Goal: Find specific page/section: Find specific page/section

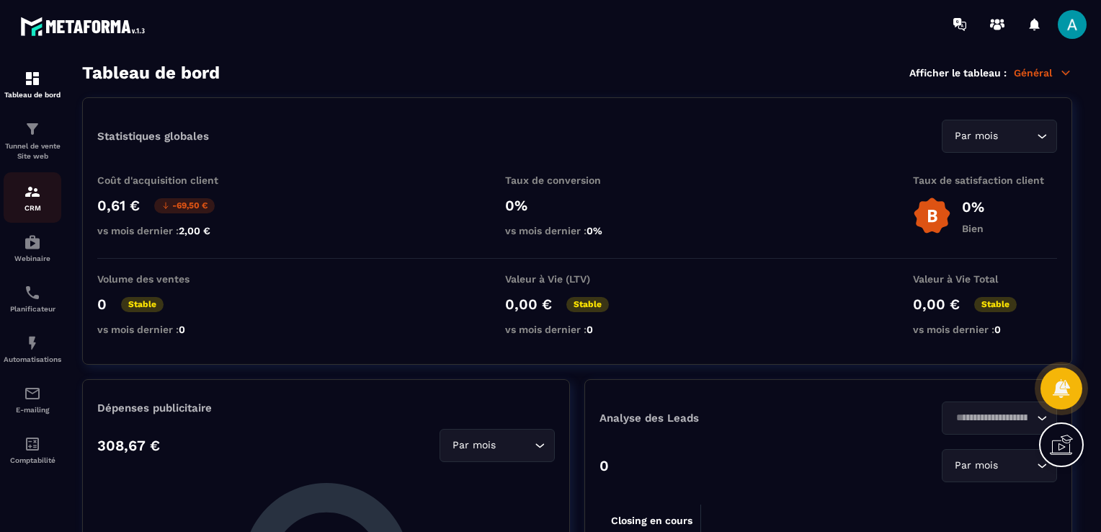
click at [30, 193] on img at bounding box center [32, 191] width 17 height 17
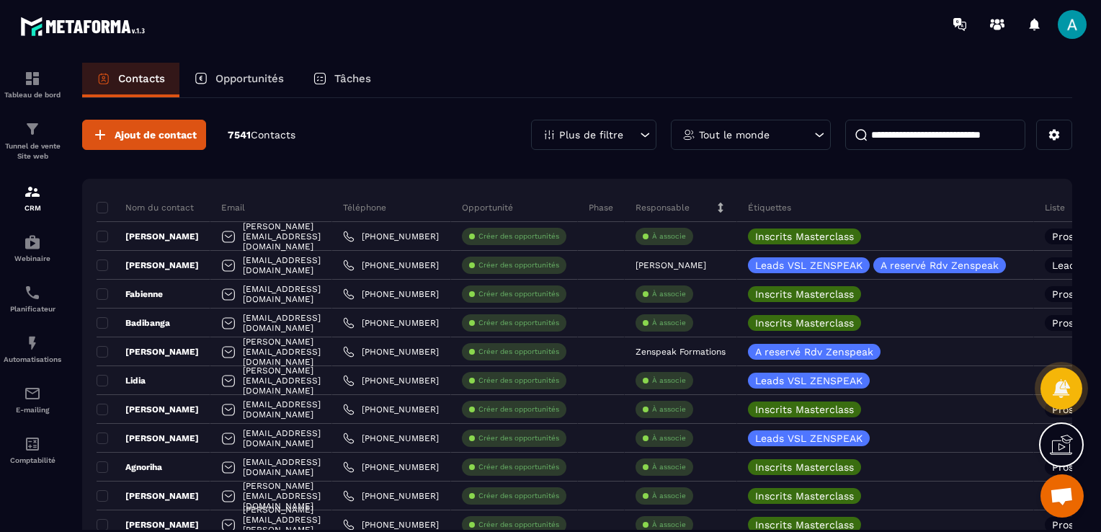
click at [604, 138] on p "Plus de filtre" at bounding box center [591, 135] width 64 height 10
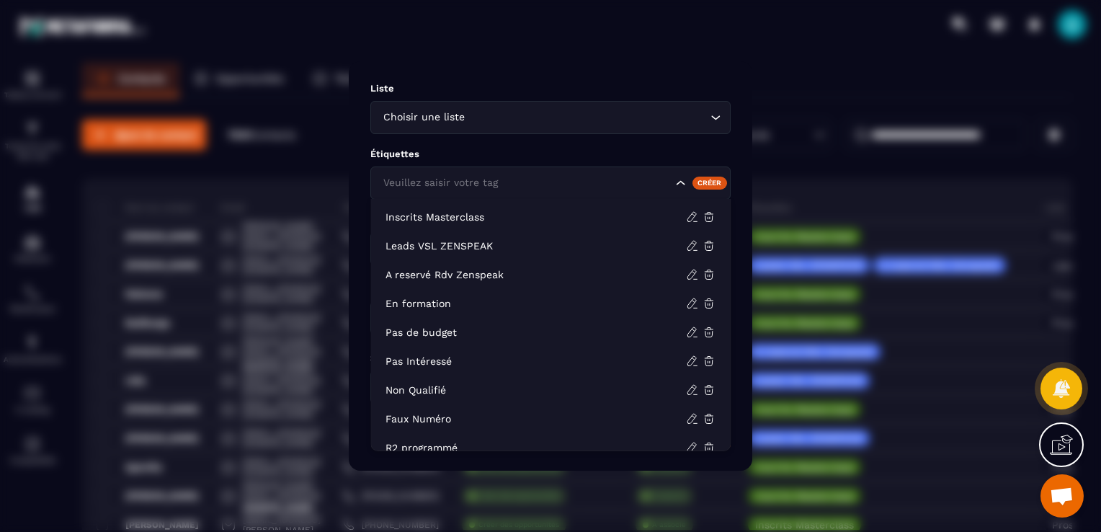
click at [478, 184] on div "Veuillez saisir votre tag" at bounding box center [525, 183] width 295 height 16
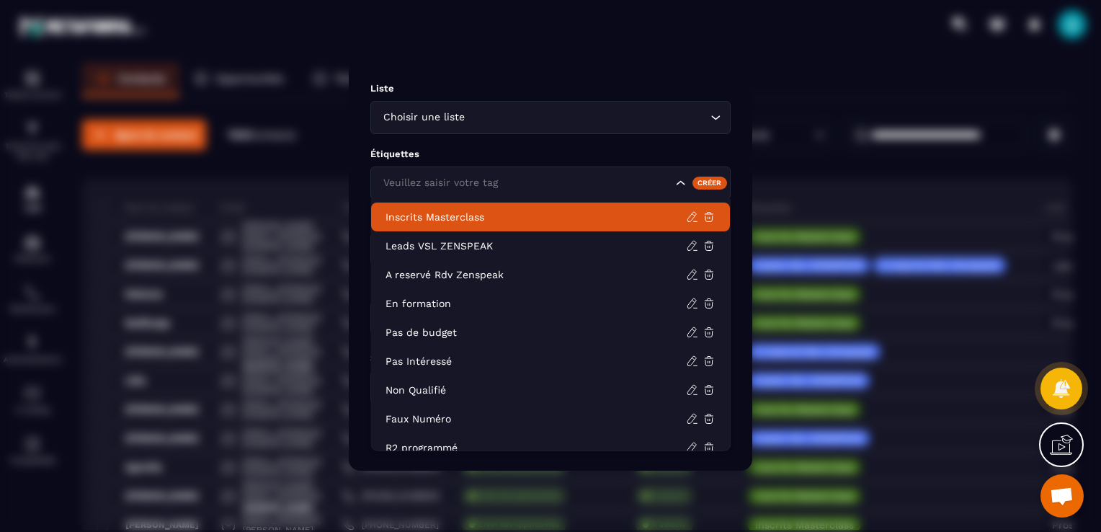
click at [461, 215] on p "Inscrits Masterclass" at bounding box center [535, 217] width 300 height 14
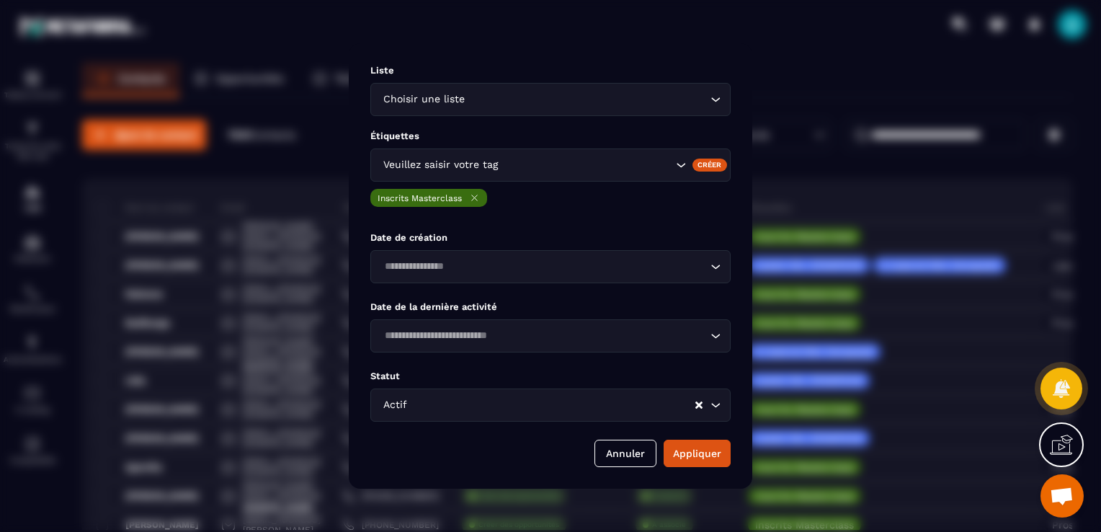
click at [522, 164] on input "Search for option" at bounding box center [586, 165] width 171 height 16
click at [489, 135] on p "Étiquettes" at bounding box center [550, 135] width 360 height 11
click at [692, 457] on button "Appliquer" at bounding box center [696, 452] width 67 height 27
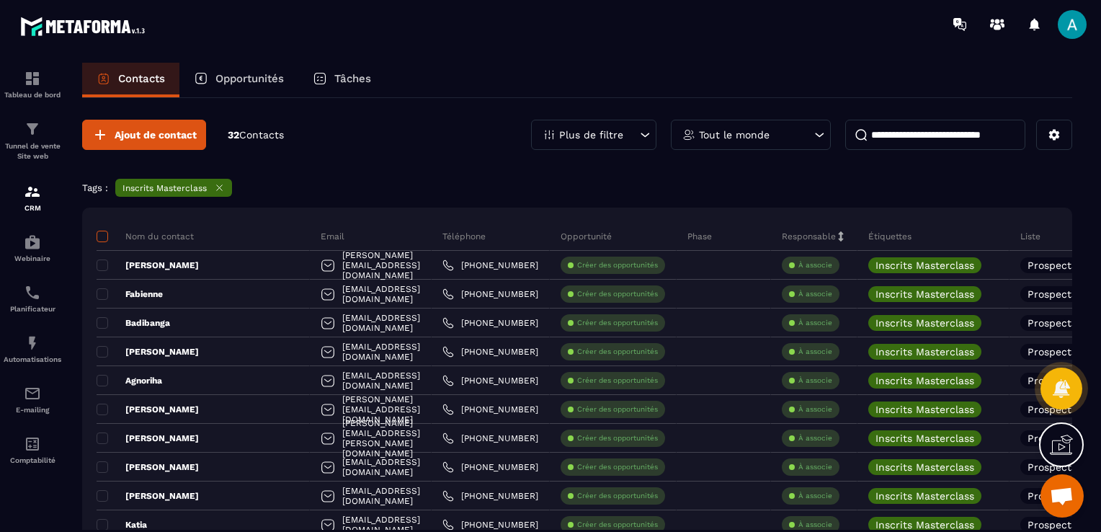
click at [106, 234] on span at bounding box center [103, 237] width 12 height 12
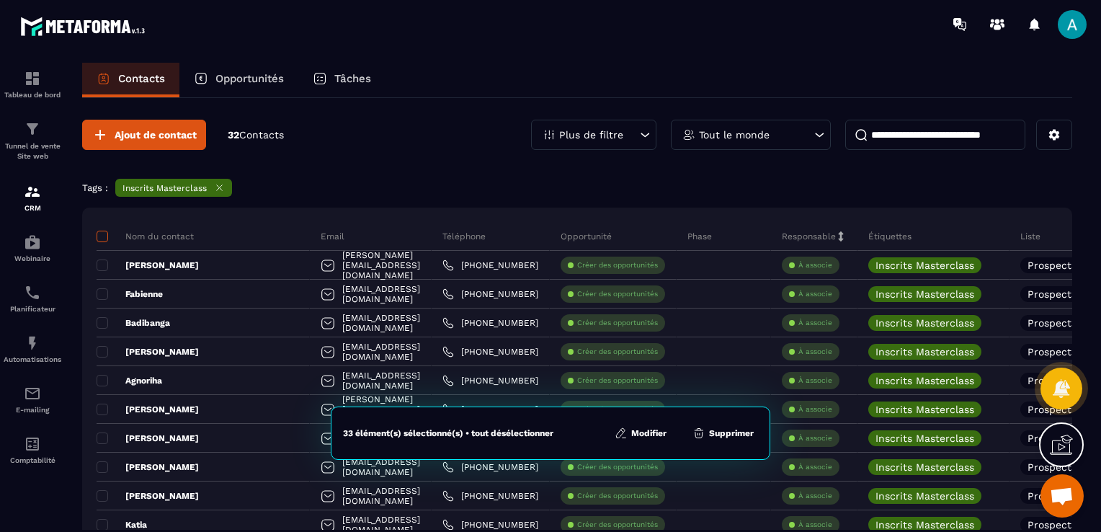
click at [106, 234] on span at bounding box center [103, 237] width 12 height 12
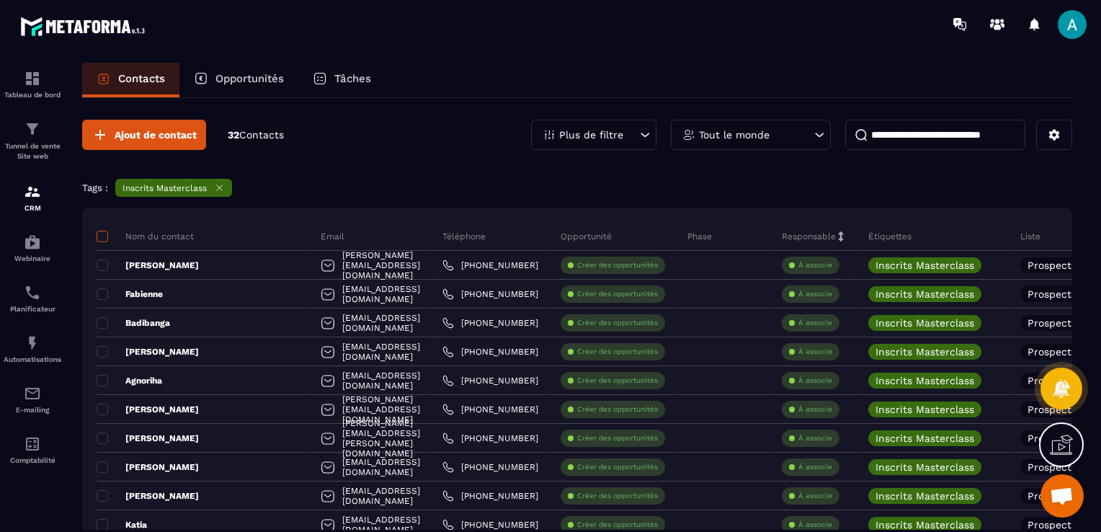
click at [106, 234] on span at bounding box center [103, 237] width 12 height 12
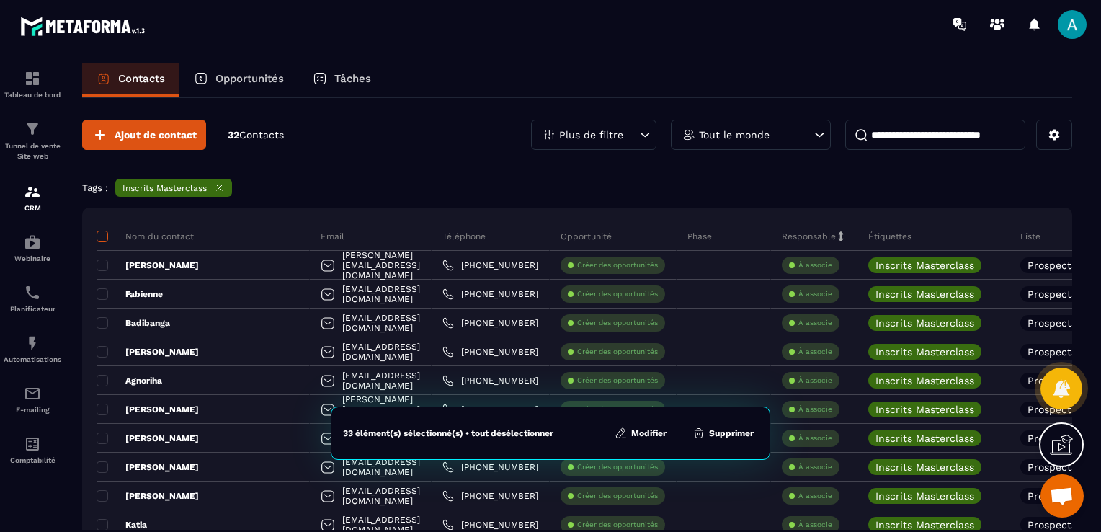
click at [102, 238] on span at bounding box center [103, 237] width 12 height 12
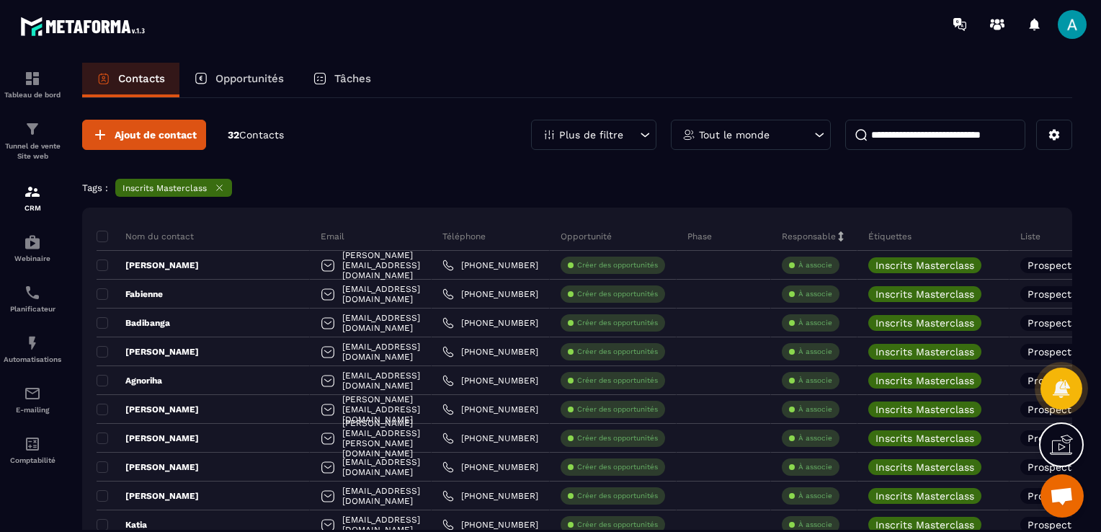
click at [216, 186] on icon at bounding box center [219, 187] width 11 height 11
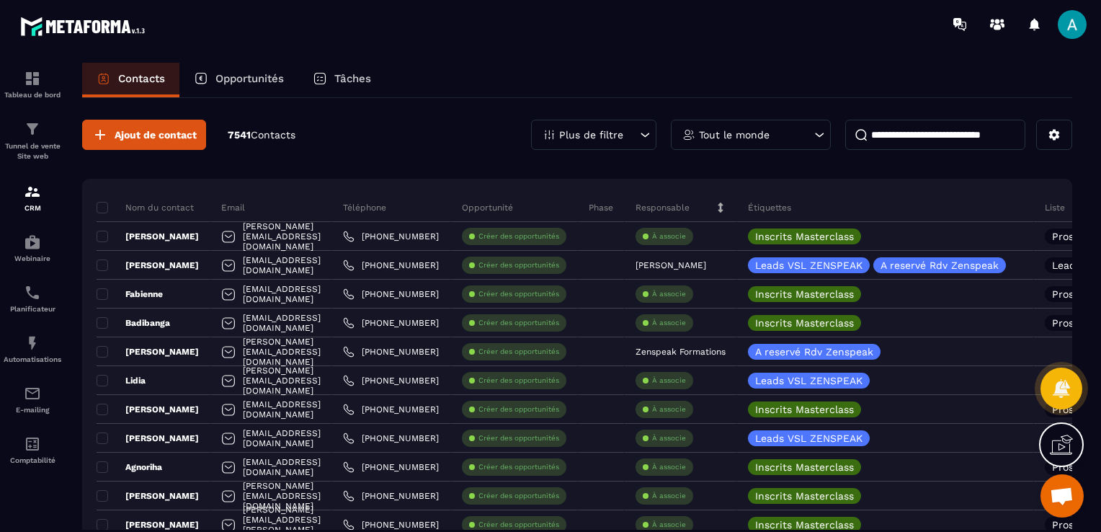
click at [591, 127] on div "Plus de filtre" at bounding box center [593, 135] width 125 height 30
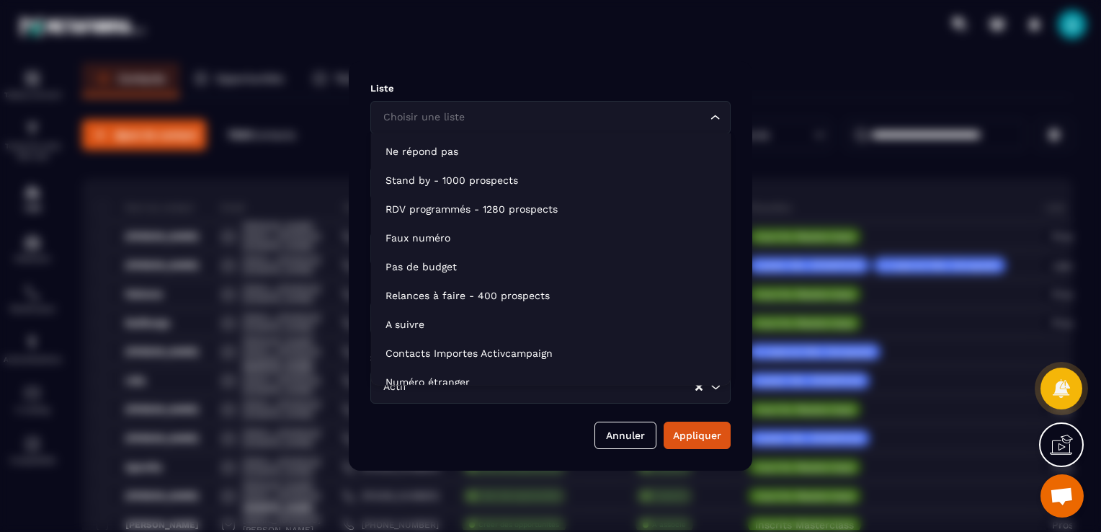
click at [505, 118] on input "Search for option" at bounding box center [543, 117] width 327 height 16
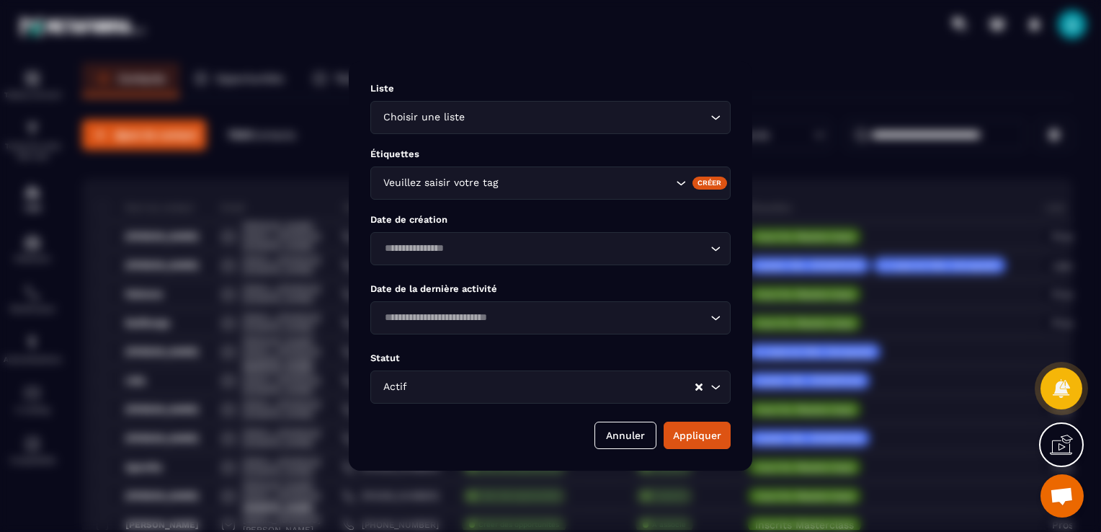
click at [318, 161] on div "Modal window" at bounding box center [550, 266] width 1101 height 532
click at [630, 447] on button "Annuler" at bounding box center [625, 434] width 62 height 27
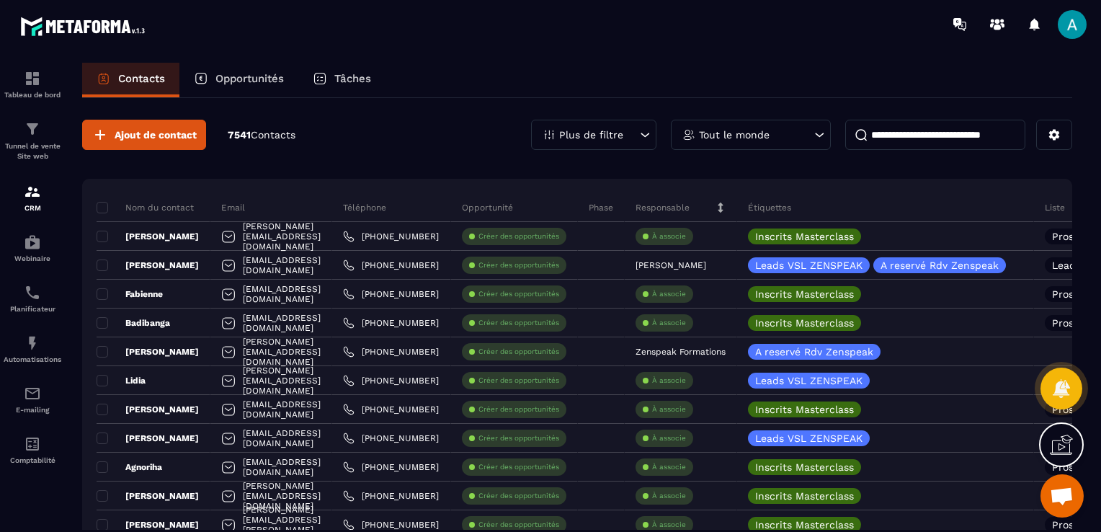
click at [594, 120] on div "Plus de filtre" at bounding box center [593, 135] width 125 height 30
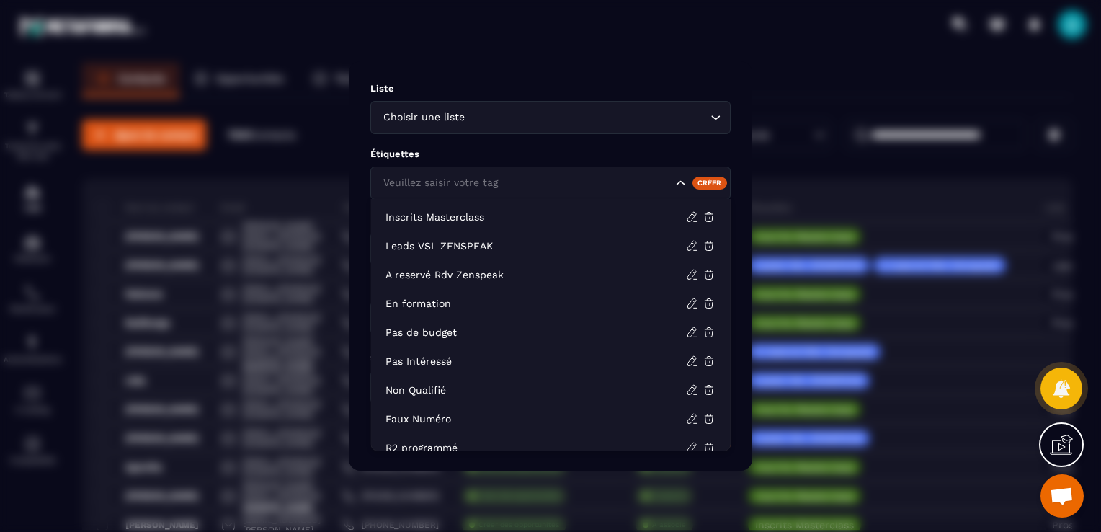
click at [483, 178] on div "Veuillez saisir votre tag" at bounding box center [525, 183] width 295 height 16
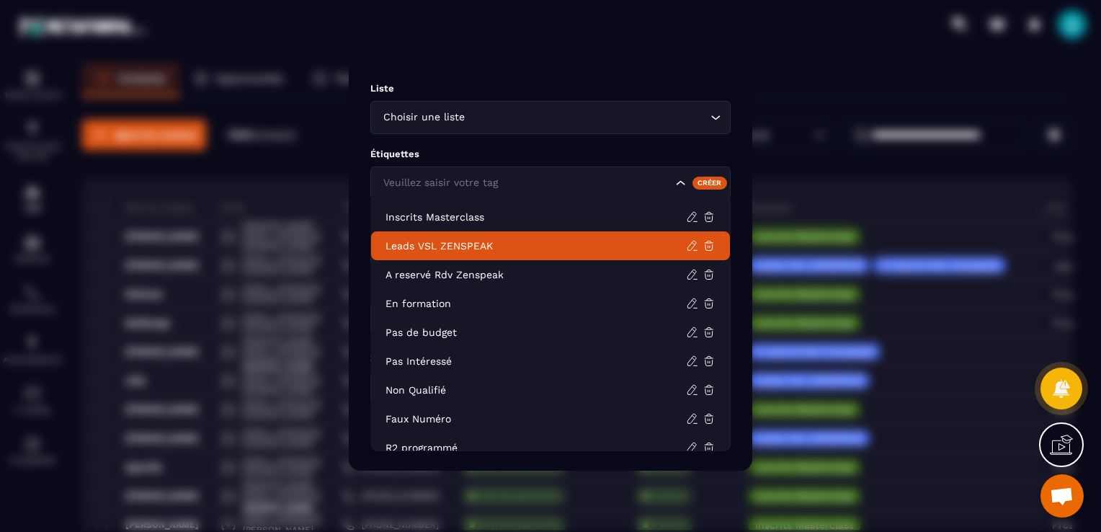
click at [472, 250] on p "Leads VSL ZENSPEAK" at bounding box center [535, 245] width 300 height 14
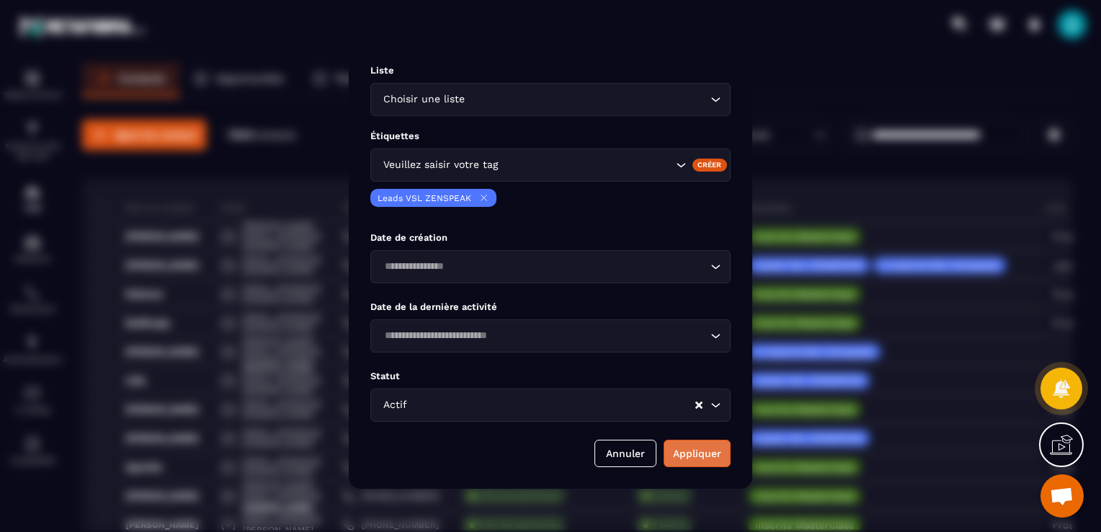
click at [690, 445] on button "Appliquer" at bounding box center [696, 452] width 67 height 27
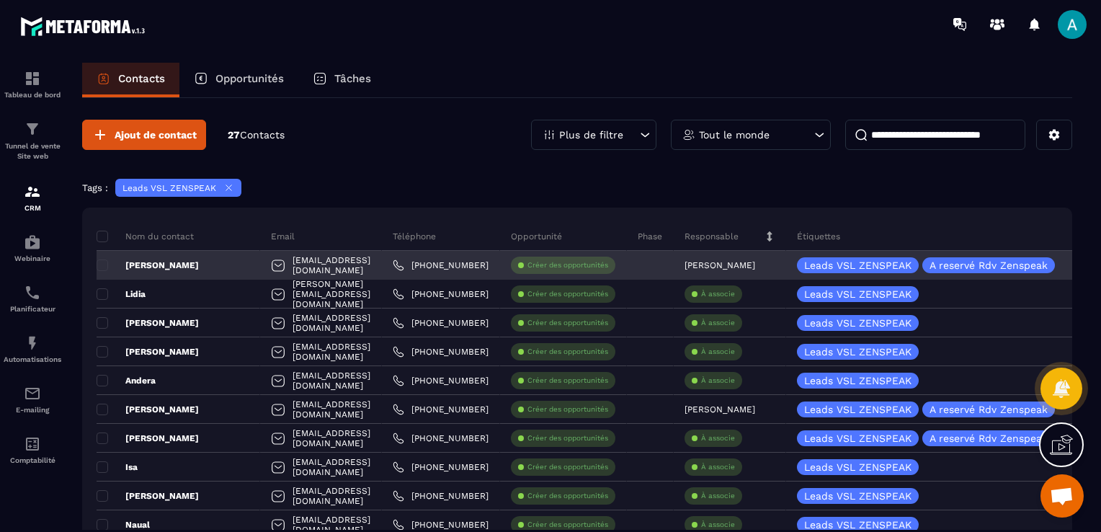
click at [178, 267] on p "[PERSON_NAME]" at bounding box center [148, 265] width 102 height 12
